Goal: Information Seeking & Learning: Learn about a topic

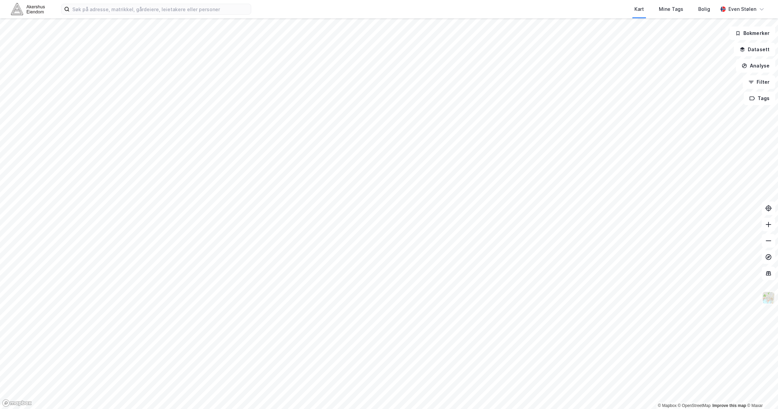
click at [770, 300] on img at bounding box center [768, 298] width 13 height 13
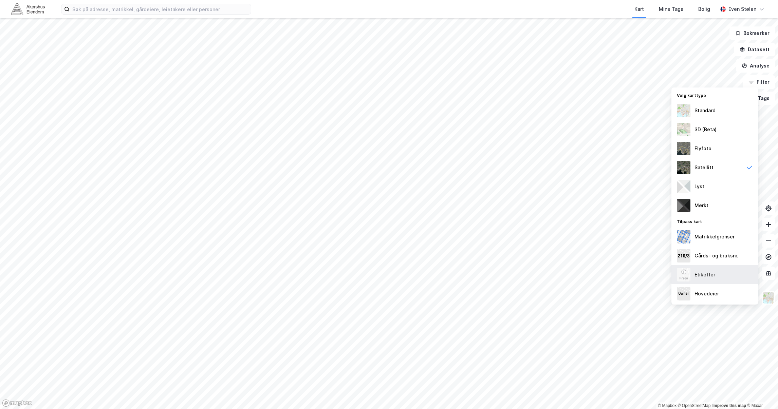
click at [722, 272] on div "Etiketter" at bounding box center [714, 274] width 87 height 19
click at [731, 298] on div "Hovedeier" at bounding box center [714, 293] width 87 height 19
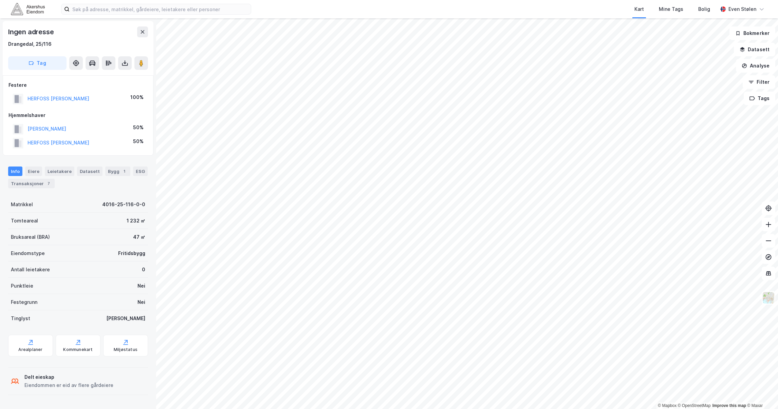
click at [32, 10] on img at bounding box center [28, 9] width 34 height 12
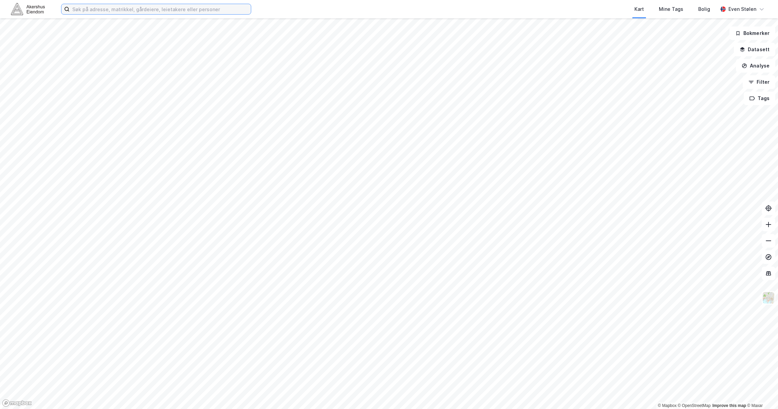
click at [81, 11] on input at bounding box center [160, 9] width 181 height 10
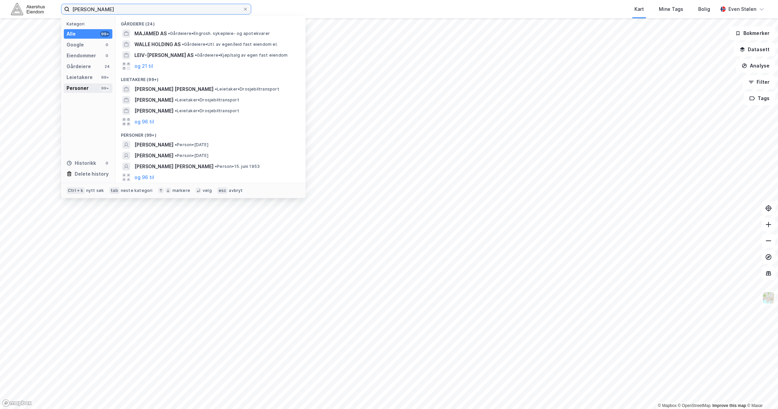
type input "[PERSON_NAME]"
click at [88, 84] on div "Personer 99+" at bounding box center [88, 88] width 49 height 10
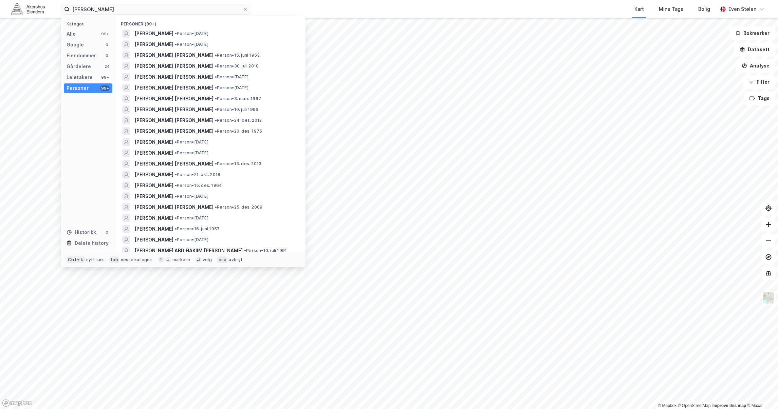
click at [23, 8] on img at bounding box center [28, 9] width 34 height 12
